Goal: Obtain resource: Obtain resource

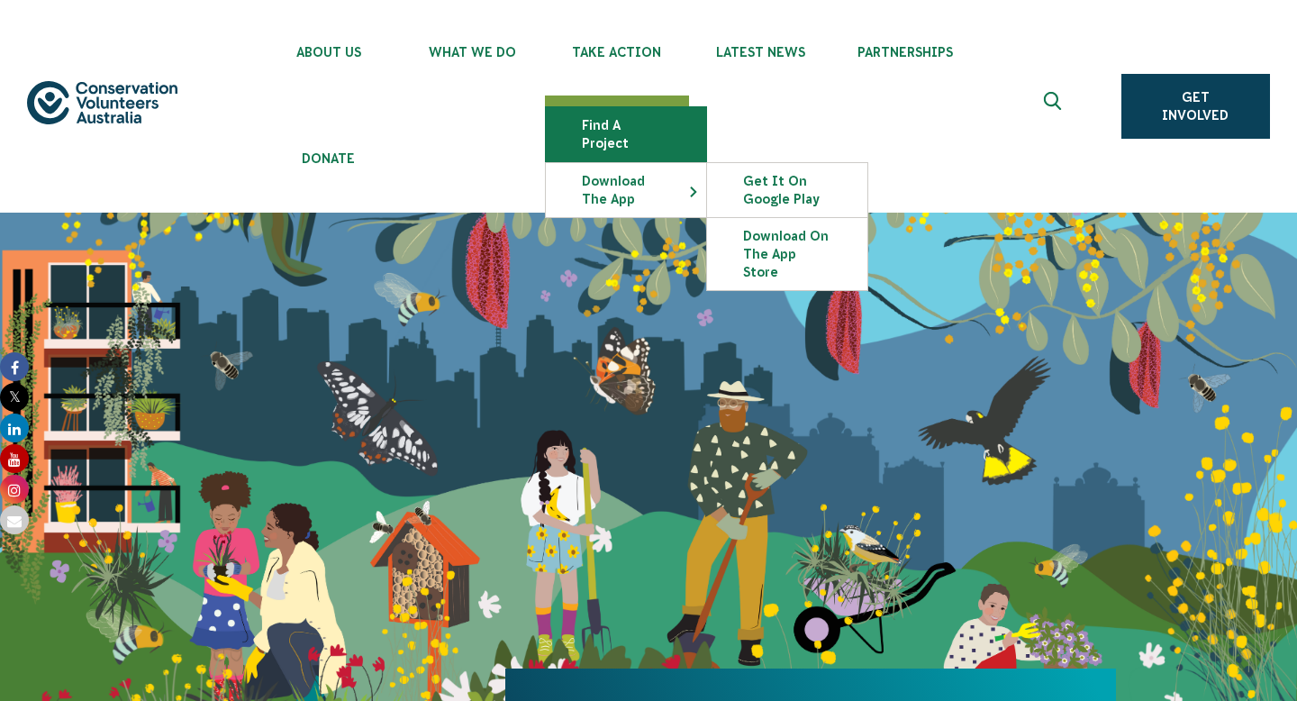
click at [611, 123] on link "Find a project" at bounding box center [626, 134] width 160 height 54
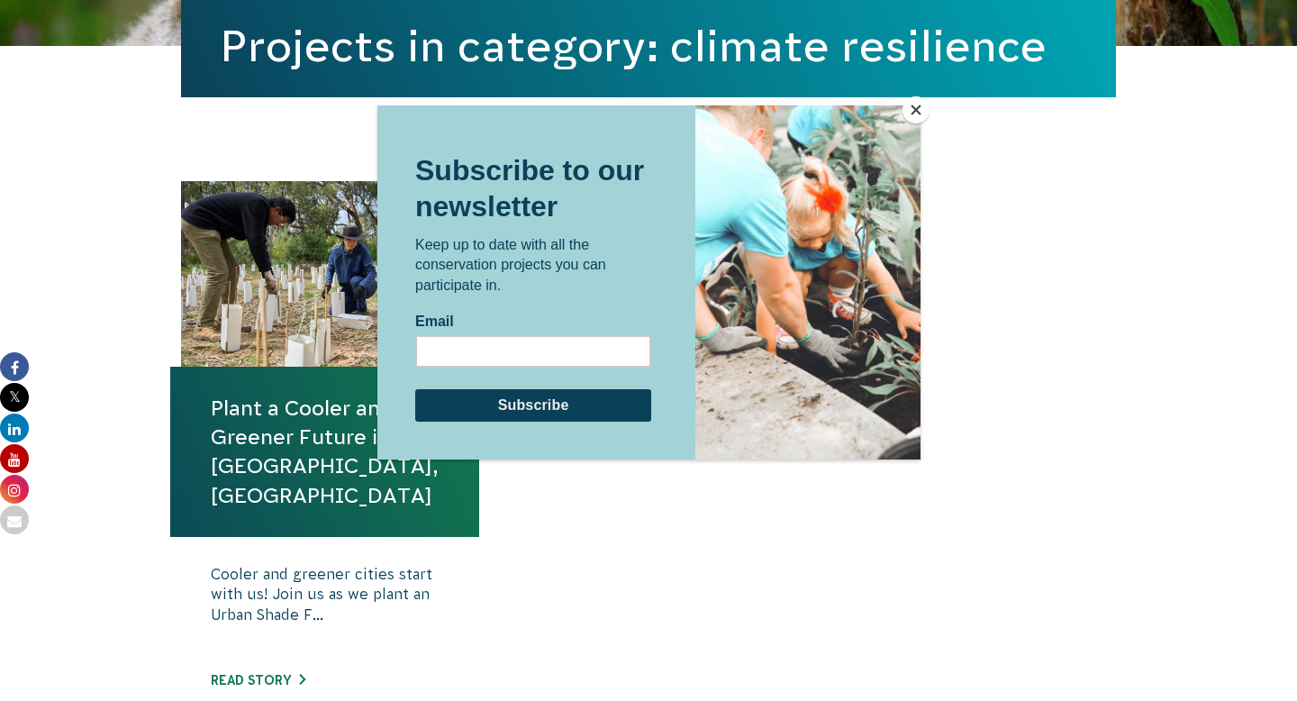
scroll to position [646, 0]
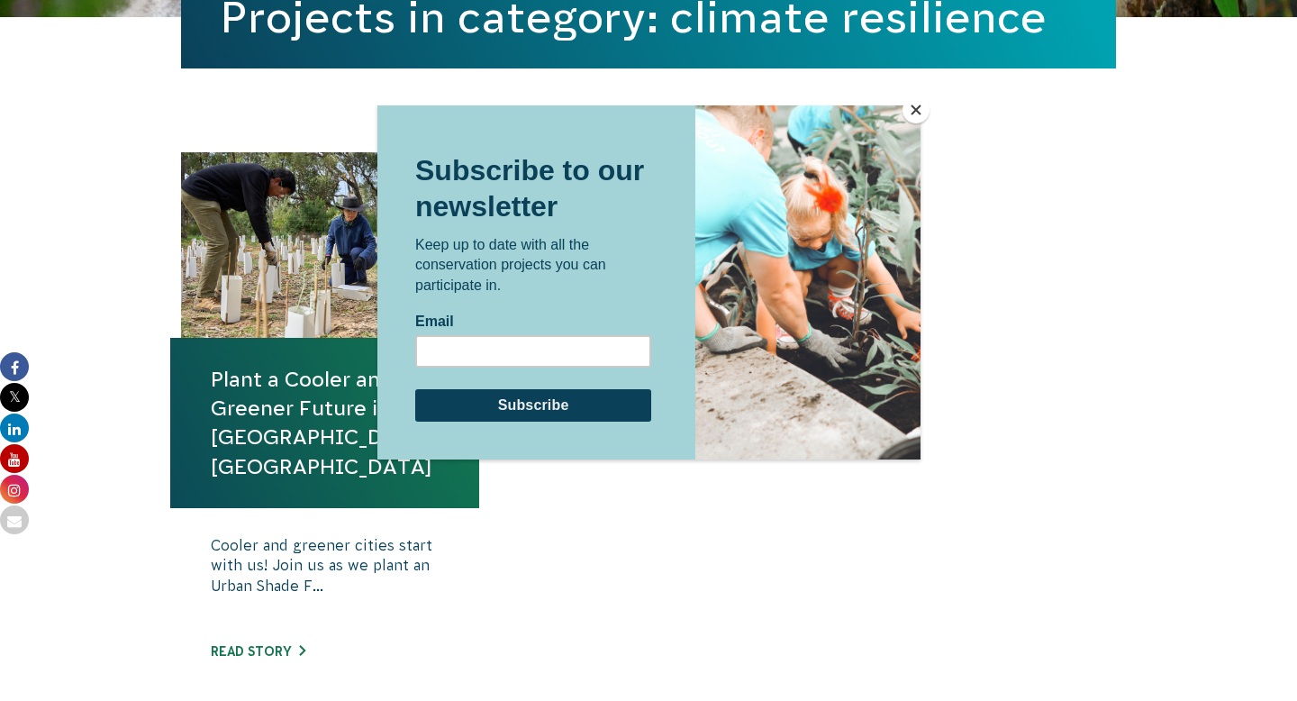
click at [927, 102] on div at bounding box center [648, 350] width 1297 height 701
click at [920, 103] on button "Close" at bounding box center [915, 109] width 27 height 27
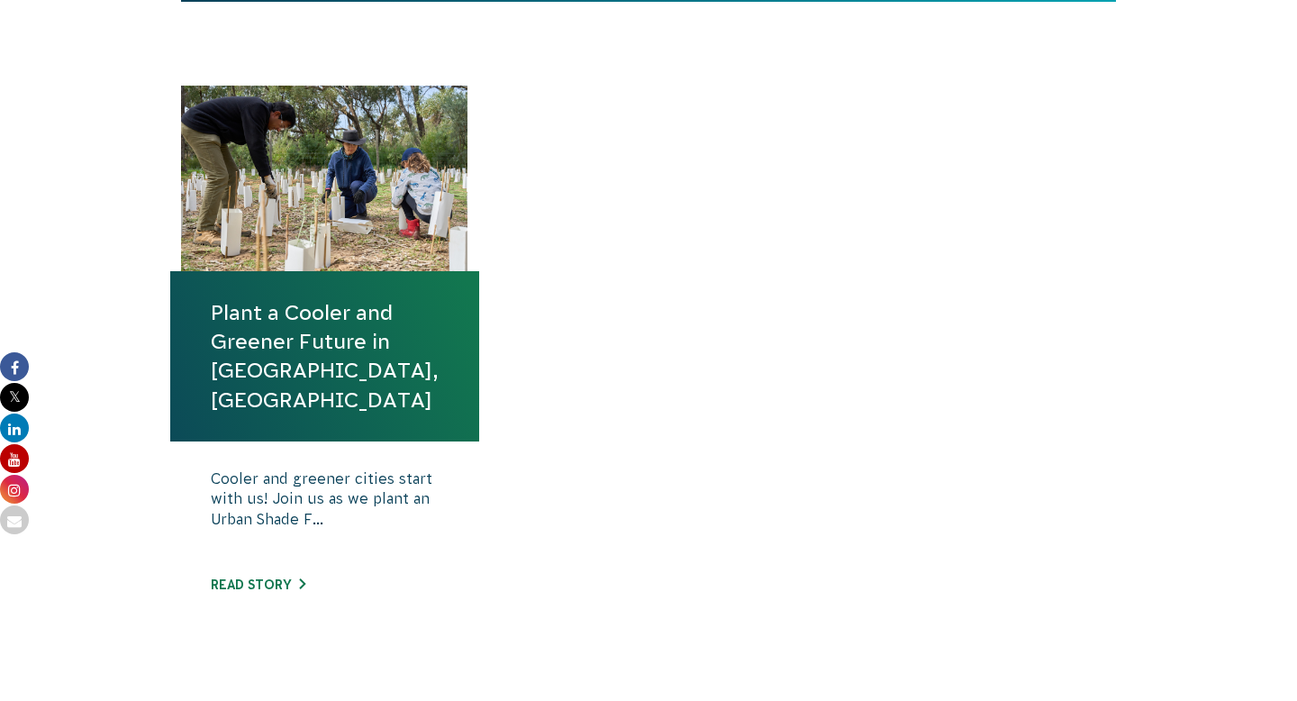
scroll to position [719, 0]
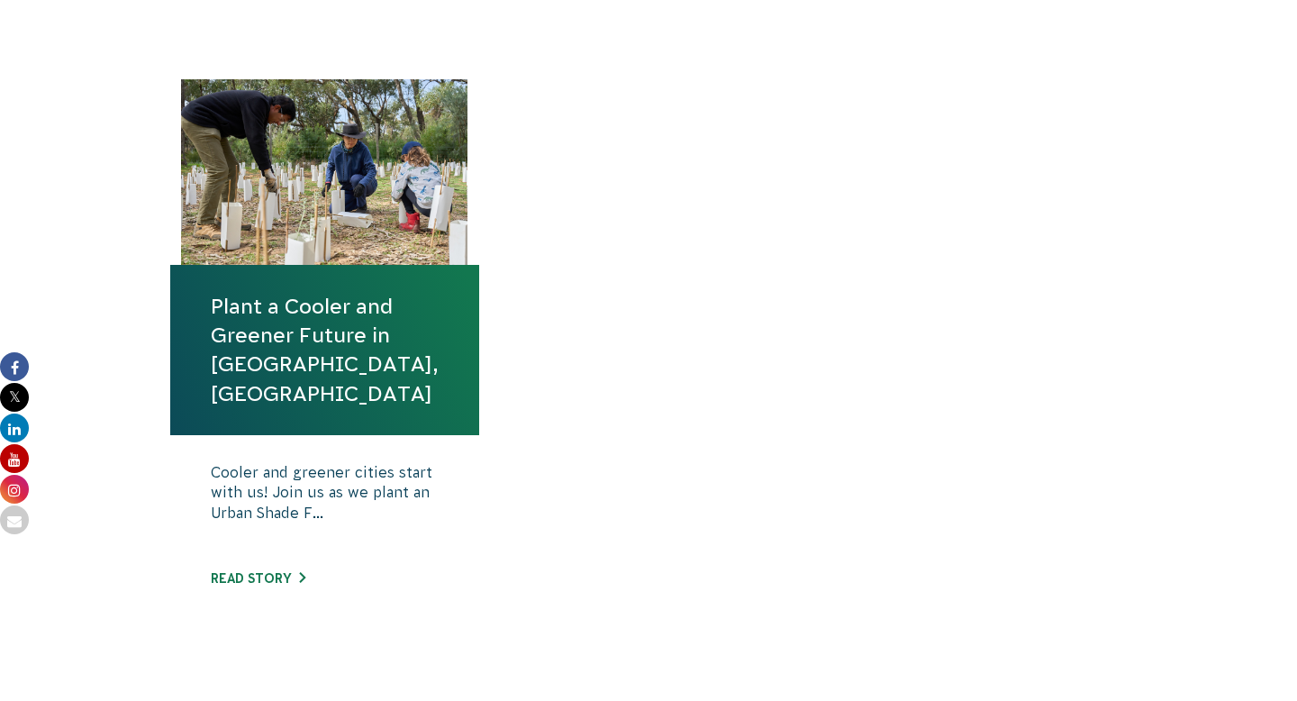
click at [277, 357] on link "Plant a Cooler and Greener Future in Rockingham, WA" at bounding box center [325, 350] width 228 height 116
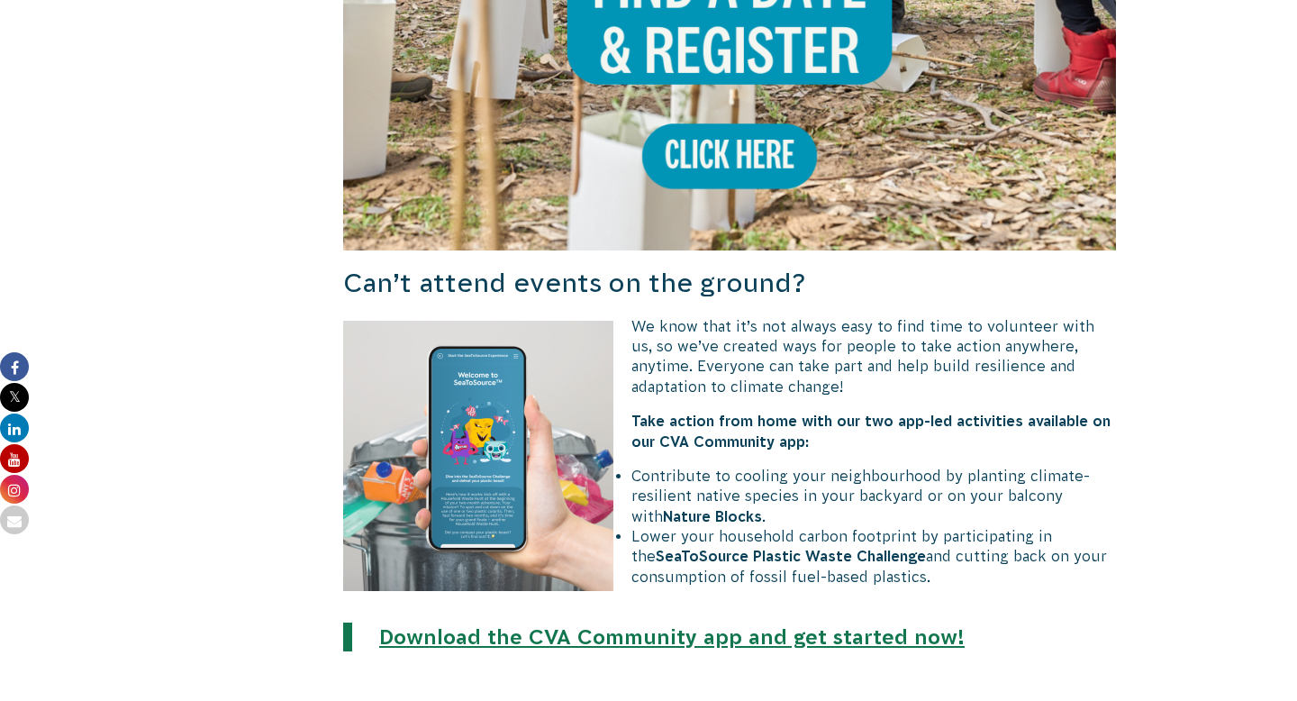
scroll to position [1696, 0]
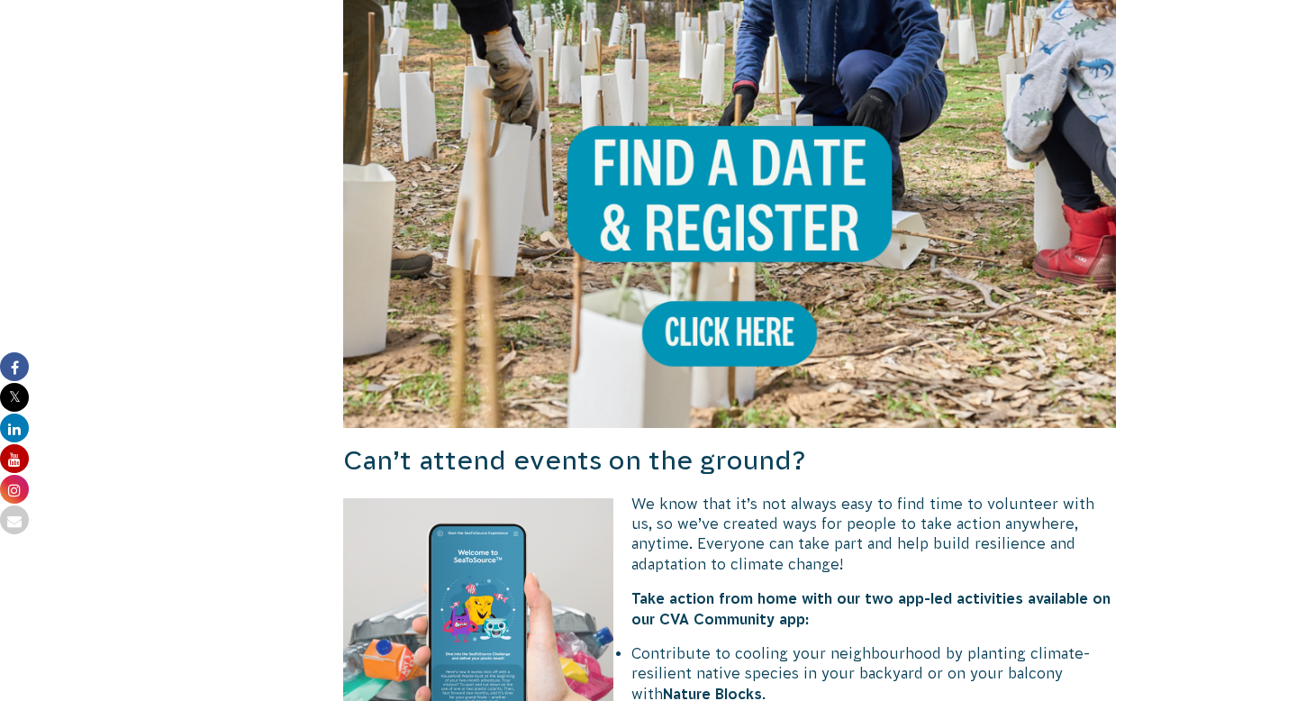
click at [773, 324] on img at bounding box center [729, 41] width 773 height 773
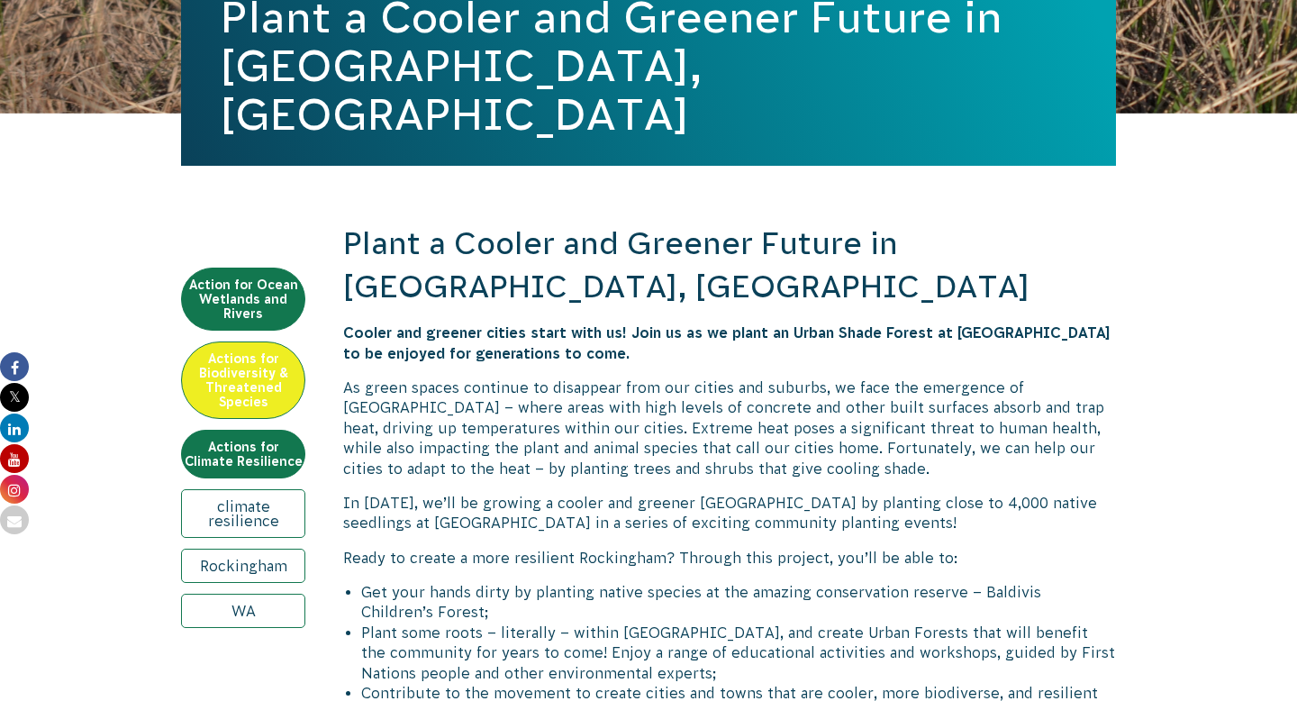
scroll to position [30, 0]
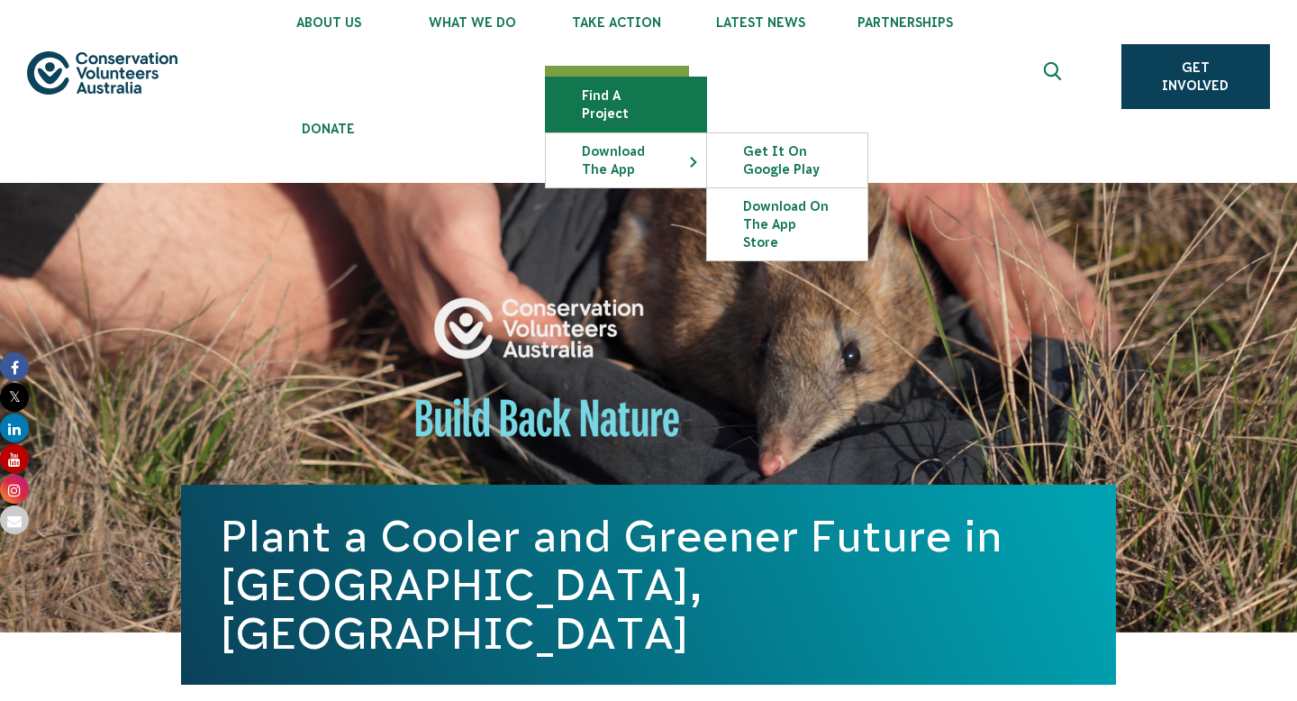
click at [665, 102] on link "Find a project" at bounding box center [626, 104] width 160 height 54
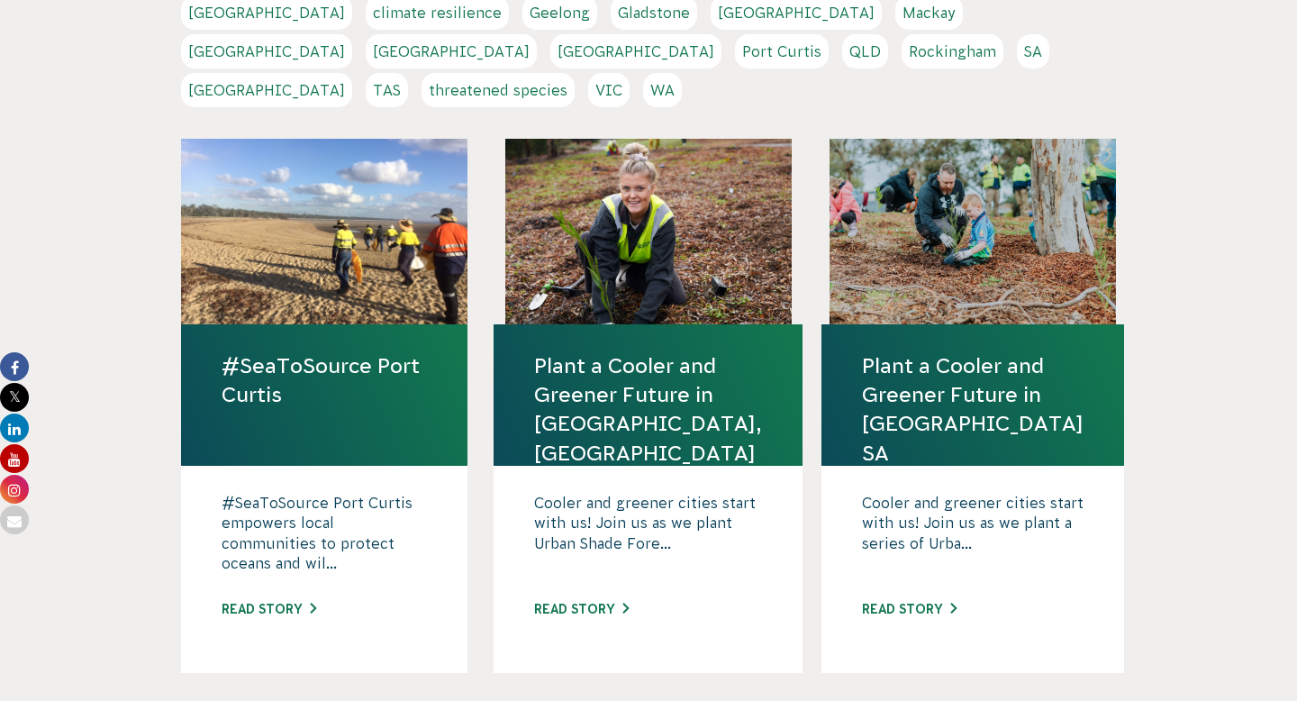
scroll to position [561, 0]
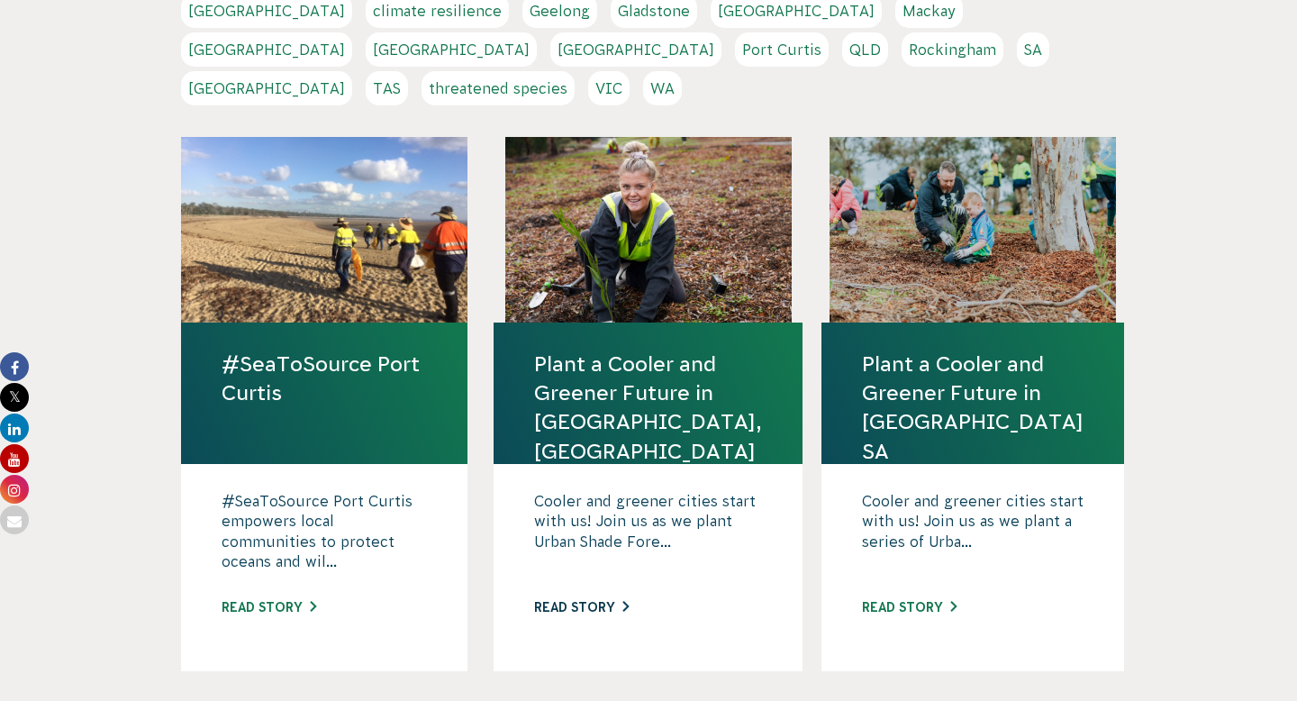
click at [601, 600] on link "Read story" at bounding box center [581, 607] width 95 height 14
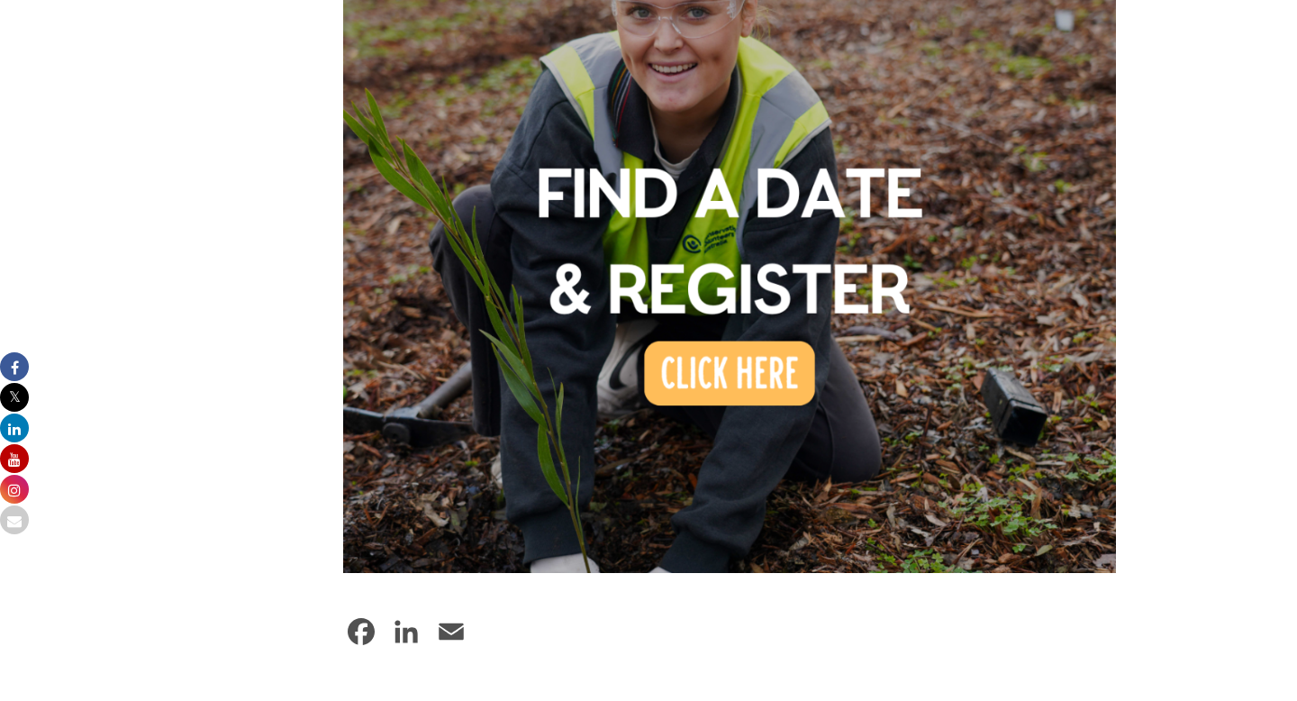
scroll to position [1652, 0]
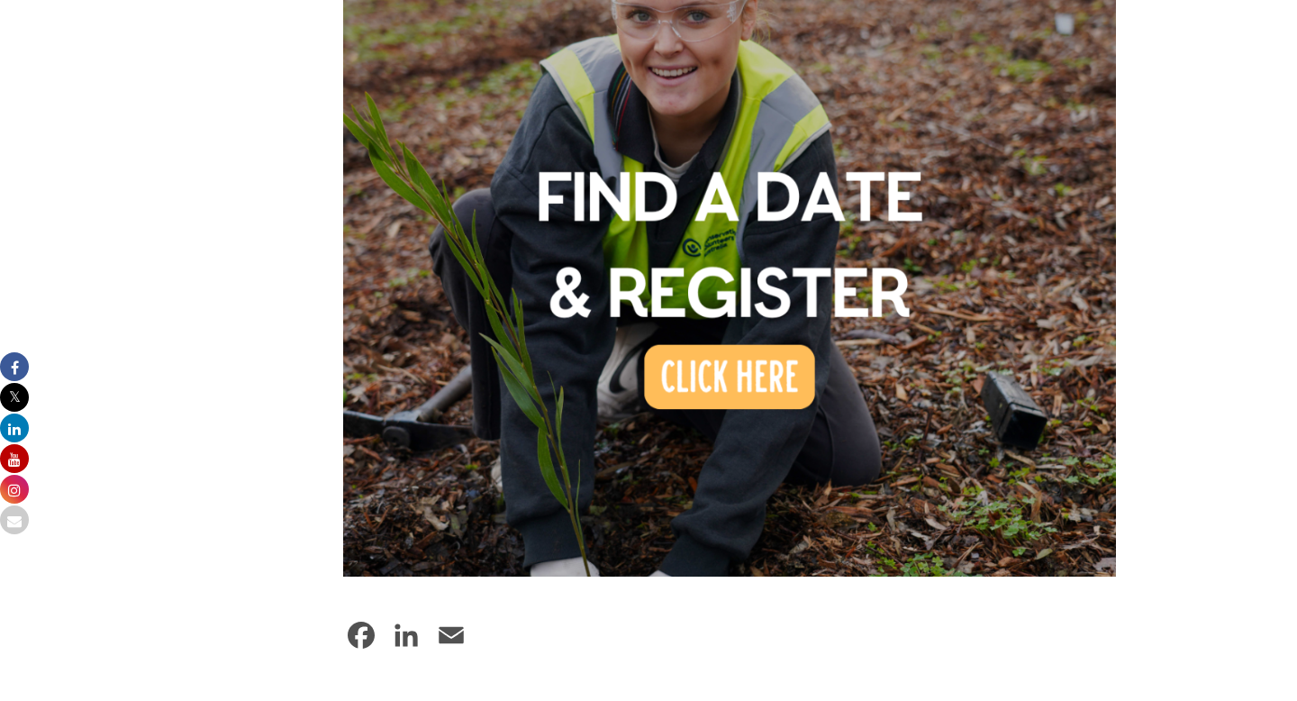
click at [730, 344] on img at bounding box center [729, 190] width 773 height 773
